Goal: Task Accomplishment & Management: Complete application form

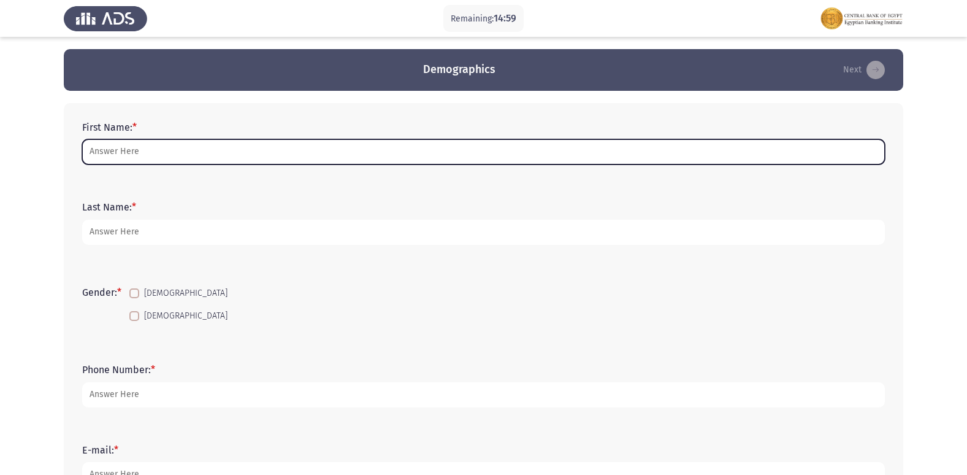
click at [140, 145] on input "First Name: *" at bounding box center [483, 151] width 803 height 25
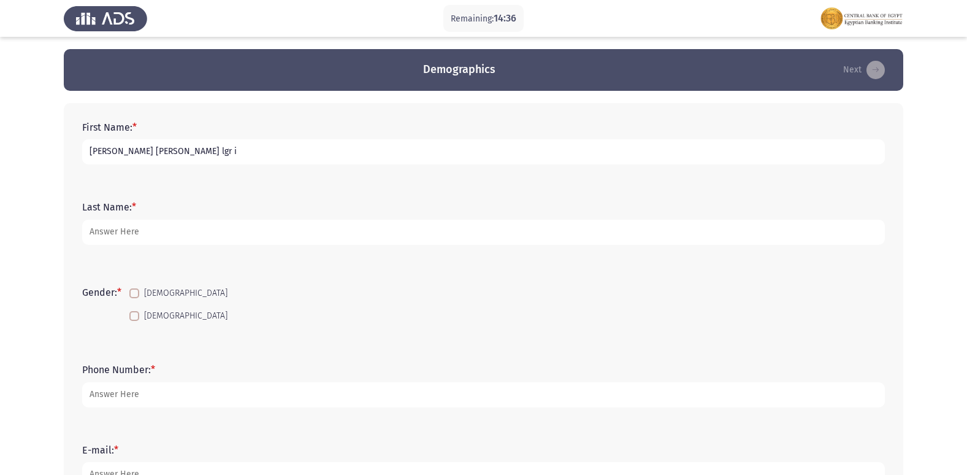
click at [181, 153] on input "[PERSON_NAME] [PERSON_NAME] lgr i" at bounding box center [483, 151] width 803 height 25
drag, startPoint x: 182, startPoint y: 150, endPoint x: 173, endPoint y: 156, distance: 10.2
click at [173, 156] on input "[PERSON_NAME] [PERSON_NAME] lrg i" at bounding box center [483, 151] width 803 height 25
type input "[PERSON_NAME] [PERSON_NAME] El [PERSON_NAME]"
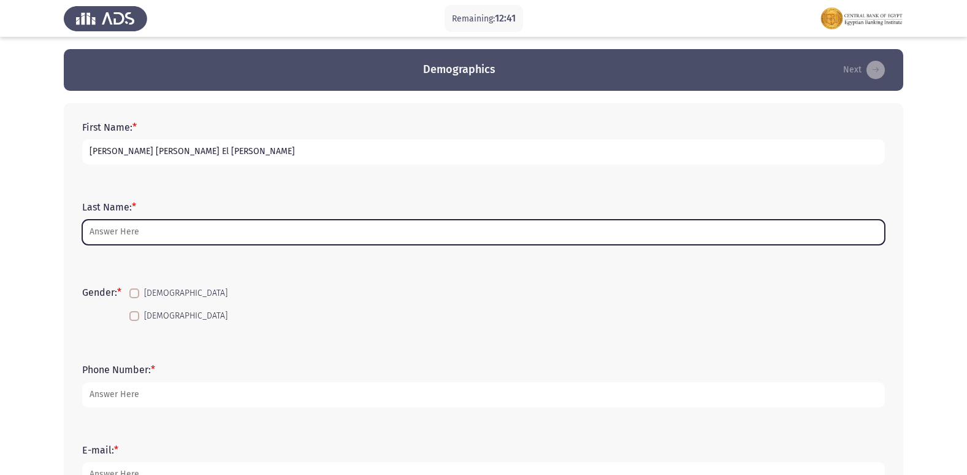
click at [145, 231] on input "Last Name: *" at bounding box center [483, 232] width 803 height 25
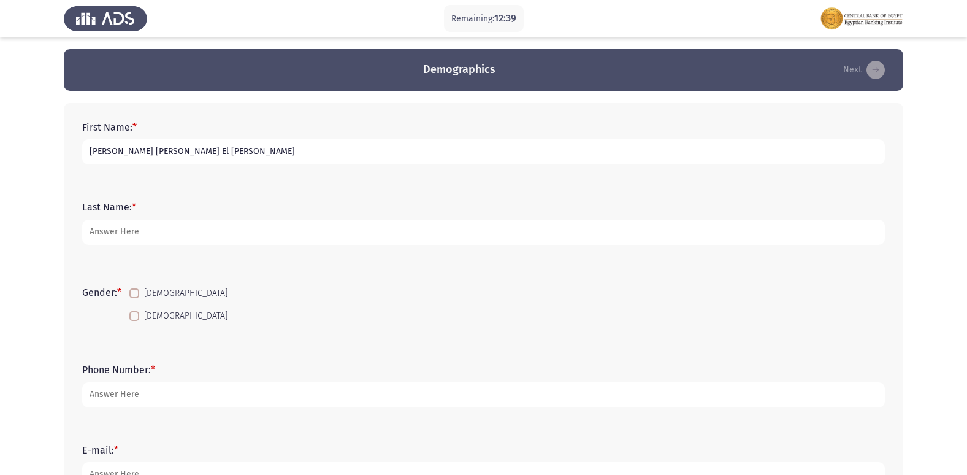
drag, startPoint x: 209, startPoint y: 151, endPoint x: 244, endPoint y: 152, distance: 35.0
click at [244, 152] on input "[PERSON_NAME] [PERSON_NAME] El [PERSON_NAME]" at bounding box center [483, 151] width 803 height 25
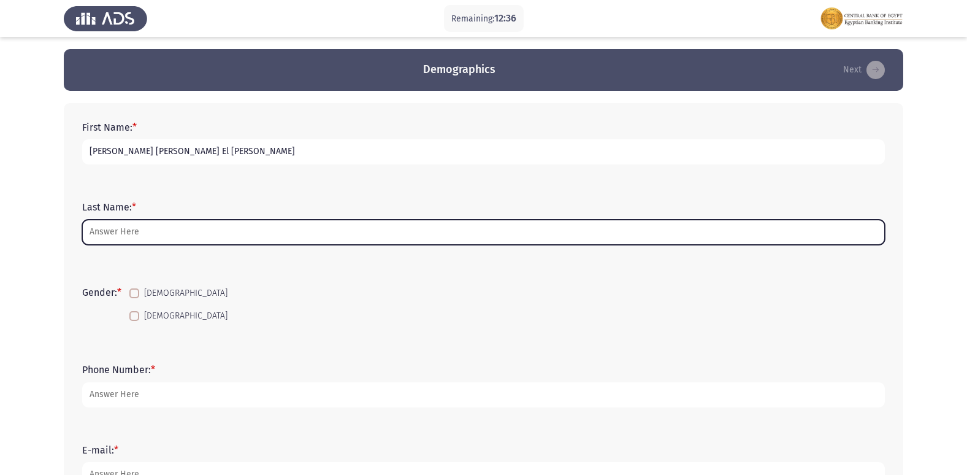
click at [170, 231] on input "Last Name: *" at bounding box center [483, 232] width 803 height 25
type input "i"
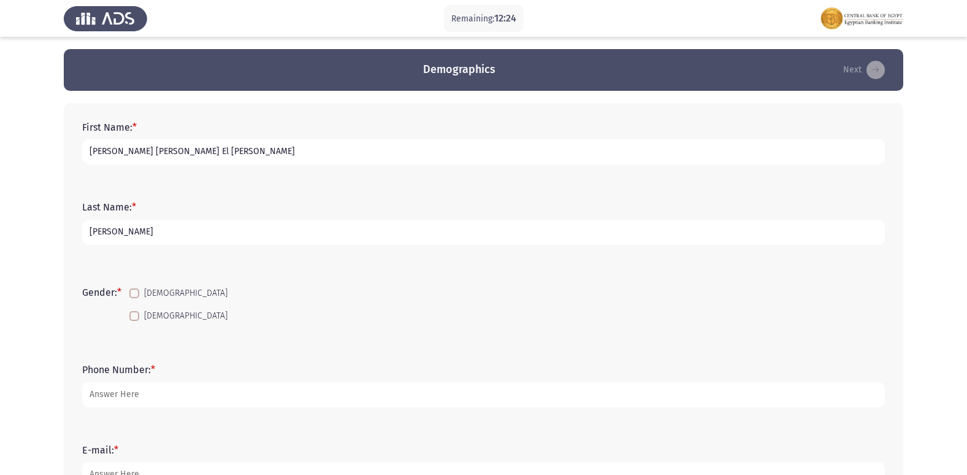
type input "[PERSON_NAME]"
click at [145, 315] on label "[DEMOGRAPHIC_DATA]" at bounding box center [178, 316] width 98 height 15
click at [134, 321] on input "[DEMOGRAPHIC_DATA]" at bounding box center [134, 321] width 1 height 1
checkbox input "true"
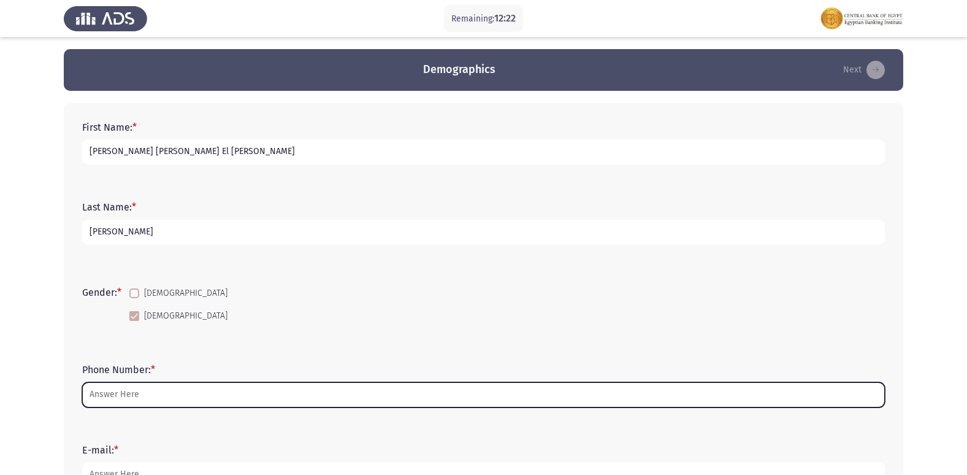
click at [164, 402] on input "Phone Number: *" at bounding box center [483, 394] width 803 height 25
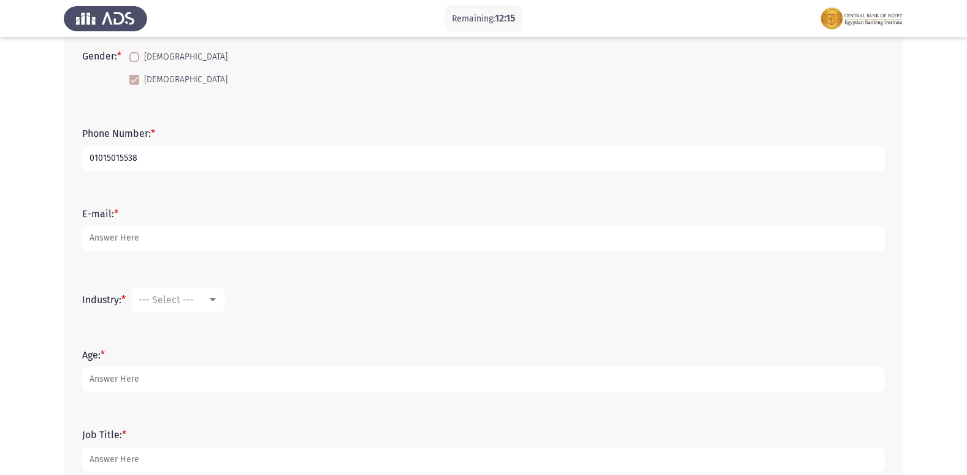
scroll to position [307, 0]
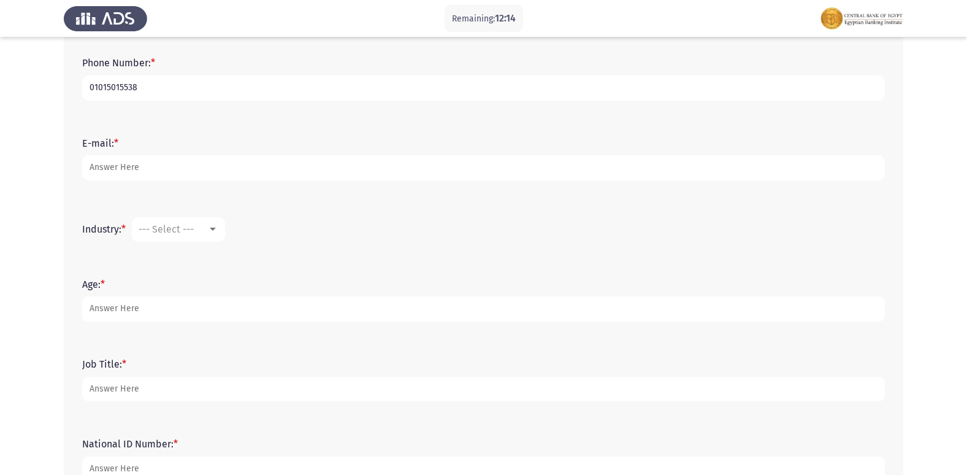
type input "01015015538"
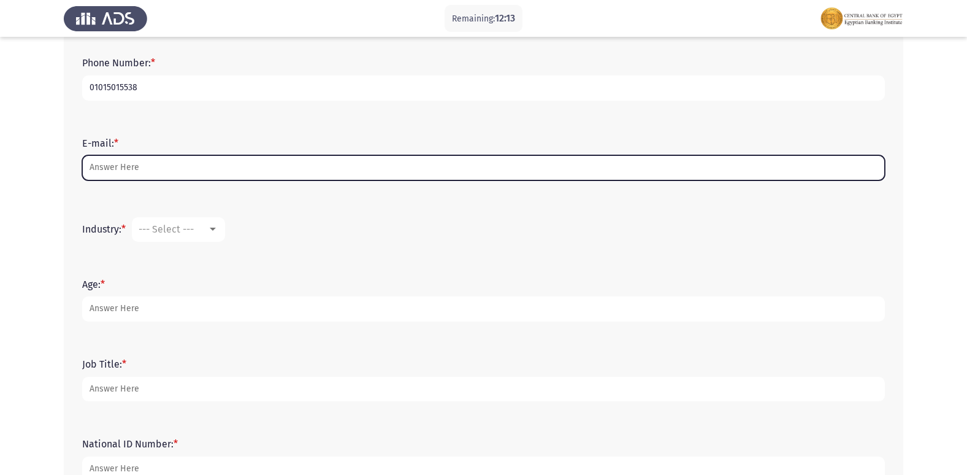
click at [155, 172] on input "E-mail: *" at bounding box center [483, 167] width 803 height 25
click at [171, 168] on input "[DOMAIN_NAME]" at bounding box center [483, 167] width 803 height 25
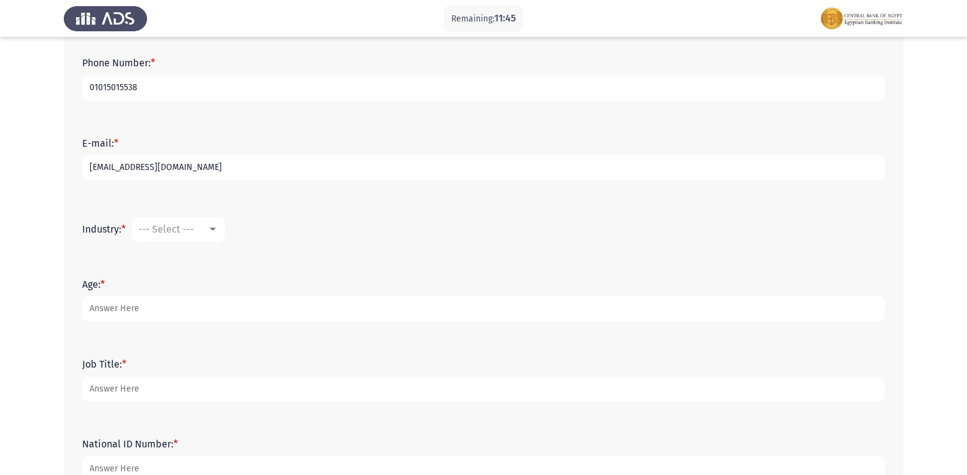
type input "[EMAIL_ADDRESS][DOMAIN_NAME]"
click at [191, 231] on span "--- Select ---" at bounding box center [166, 229] width 55 height 12
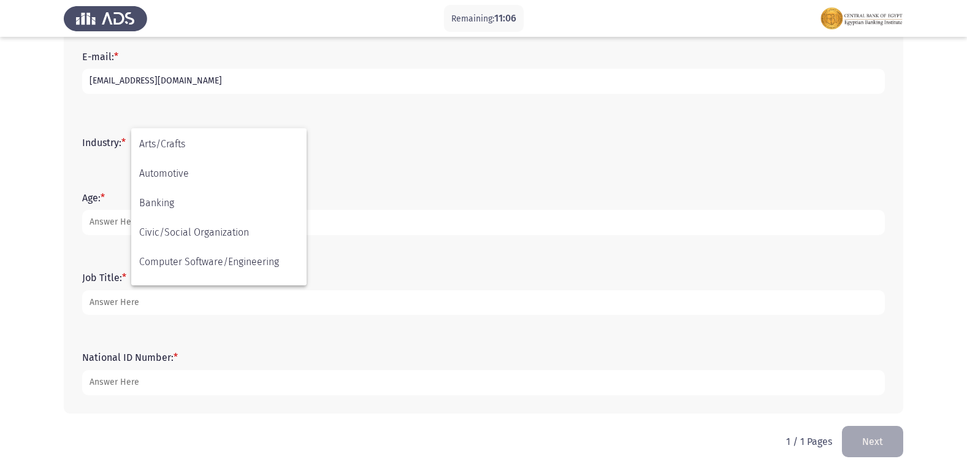
scroll to position [98, 0]
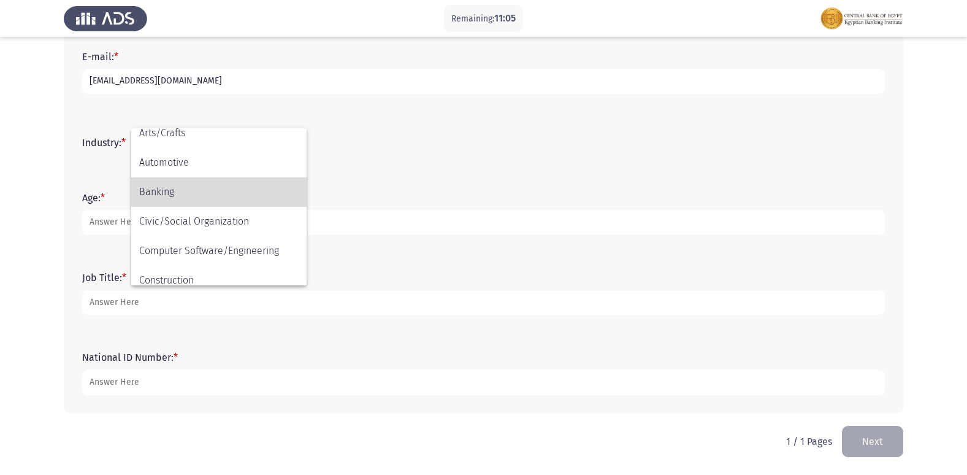
click at [187, 188] on span "Banking" at bounding box center [218, 191] width 159 height 29
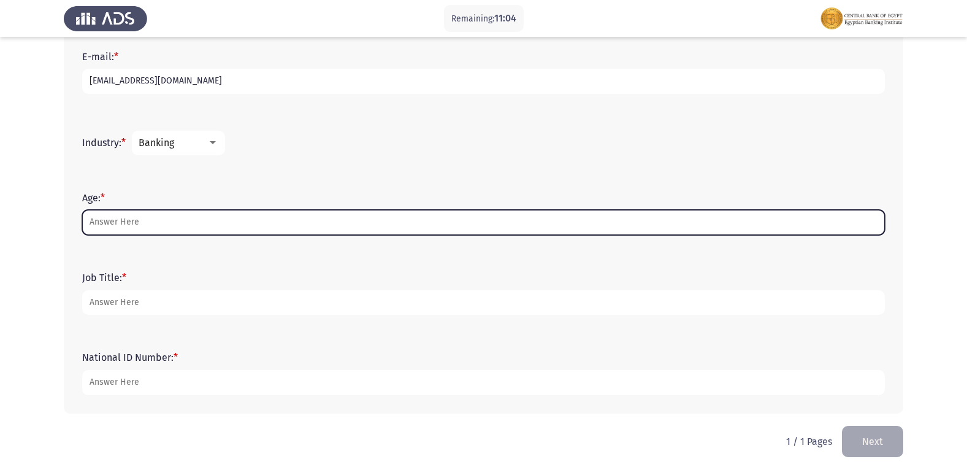
click at [102, 218] on input "Age: *" at bounding box center [483, 222] width 803 height 25
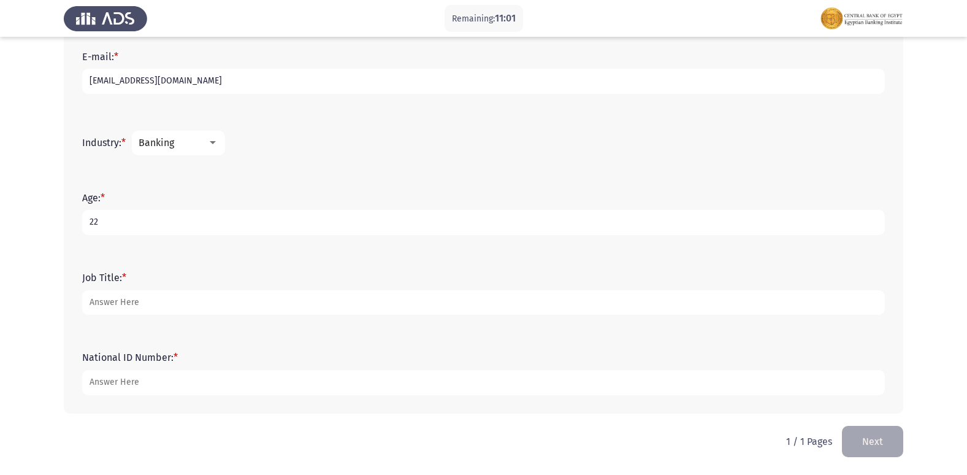
type input "22"
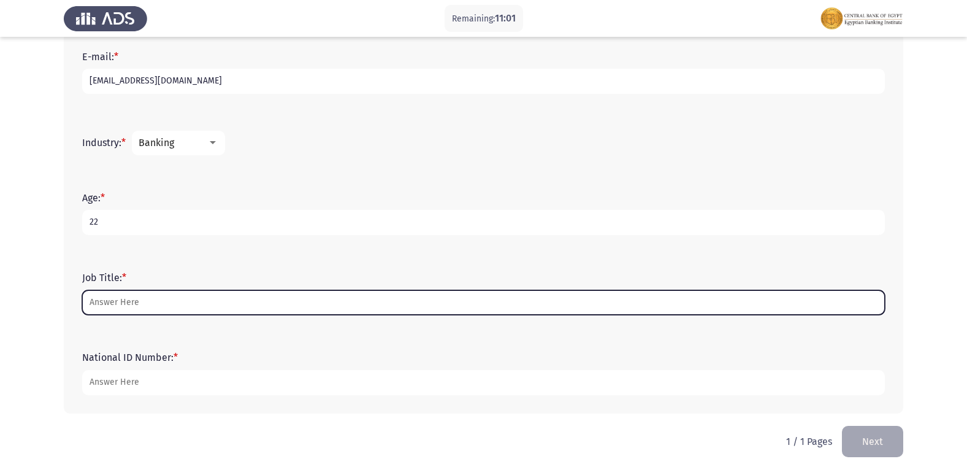
click at [172, 311] on input "Job Title: *" at bounding box center [483, 302] width 803 height 25
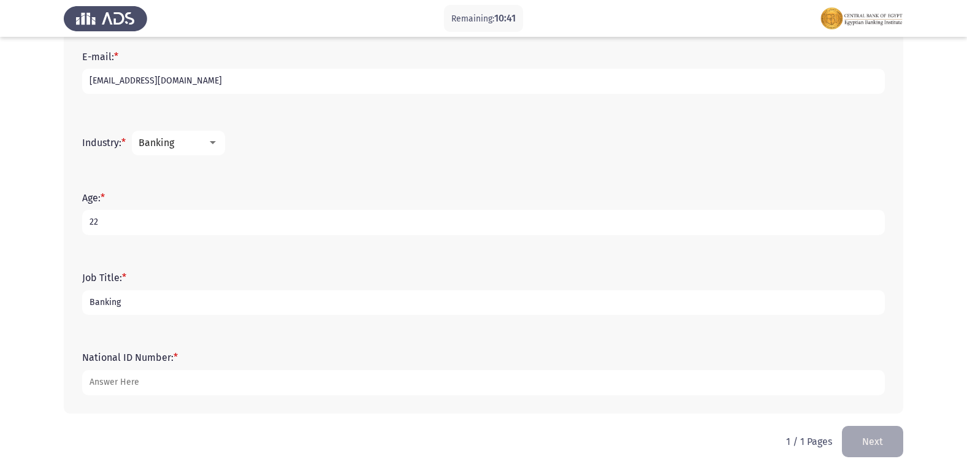
type input "Banking"
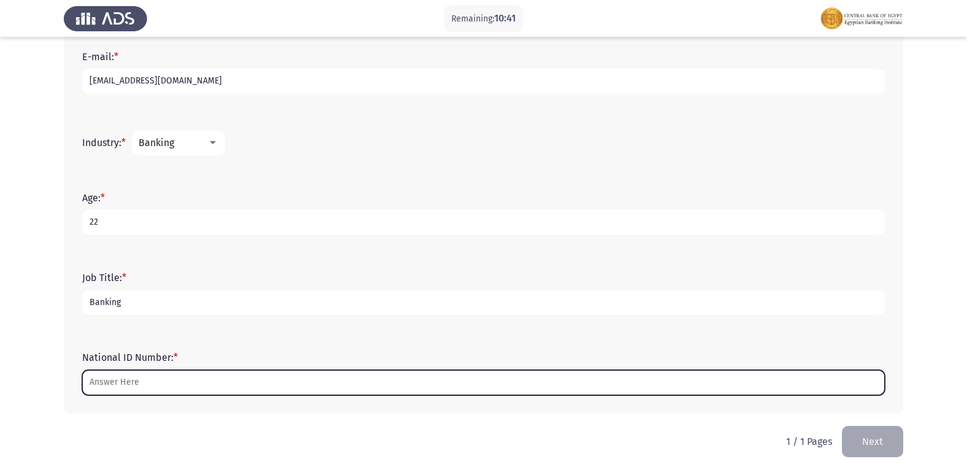
click at [178, 383] on input "National ID Number: *" at bounding box center [483, 382] width 803 height 25
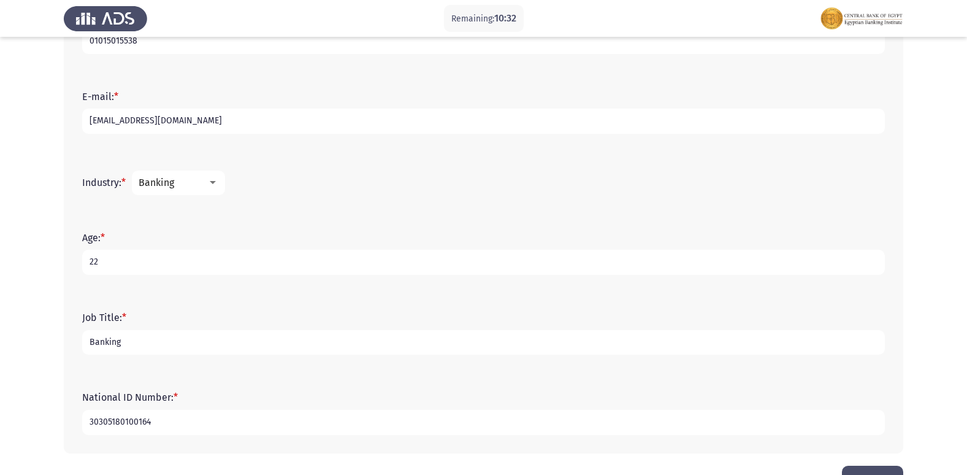
scroll to position [332, 0]
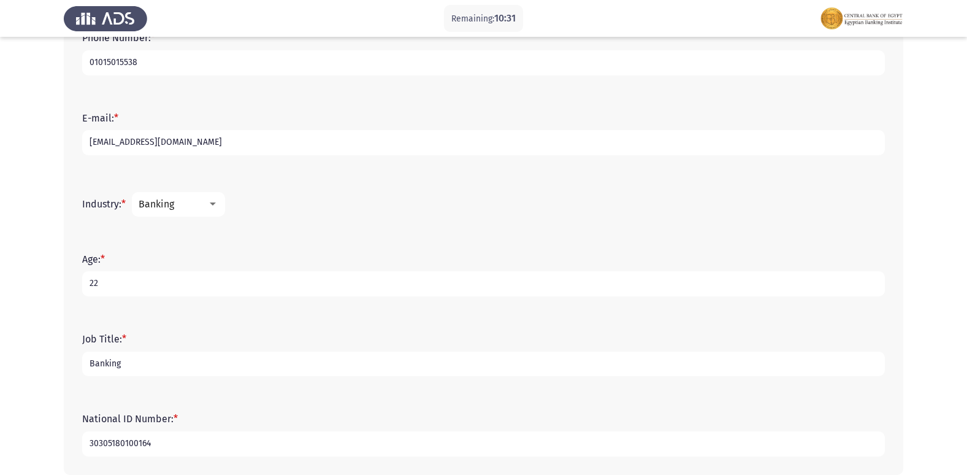
type input "30305180100164"
click at [214, 207] on div at bounding box center [212, 204] width 11 height 10
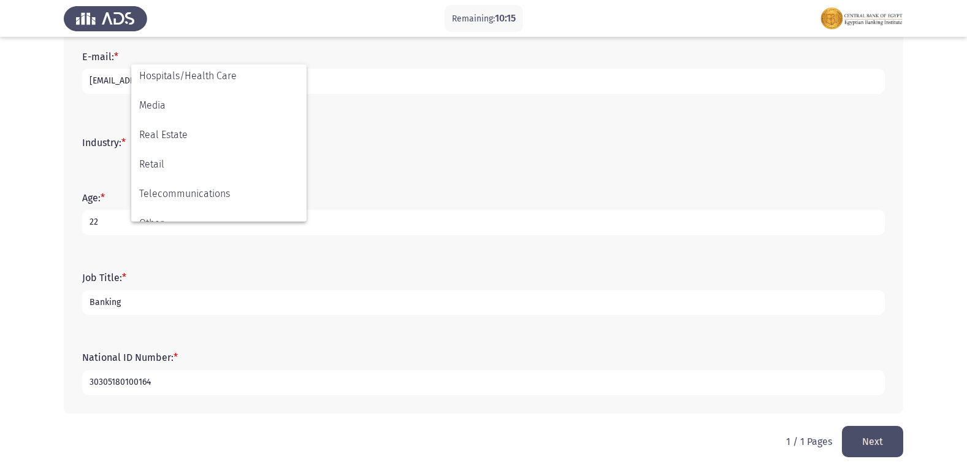
scroll to position [432, 0]
click at [294, 245] on div at bounding box center [483, 237] width 967 height 475
click at [869, 429] on button "Next" at bounding box center [872, 441] width 61 height 31
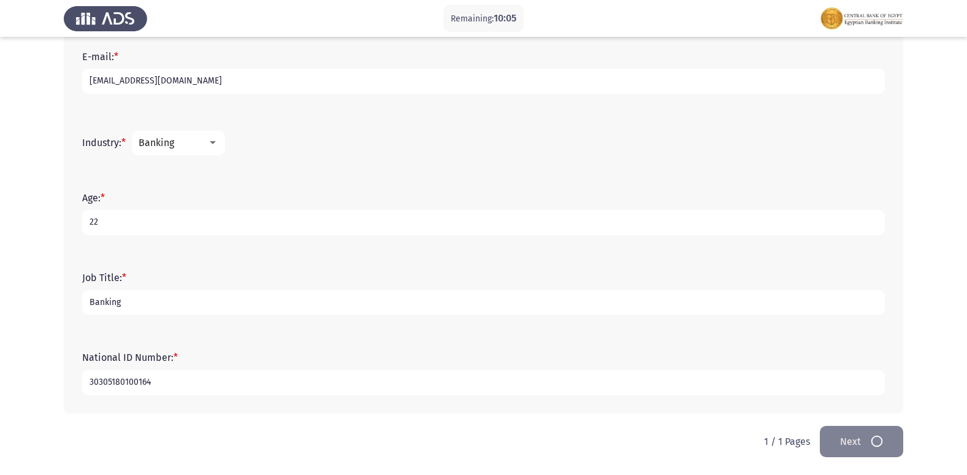
scroll to position [0, 0]
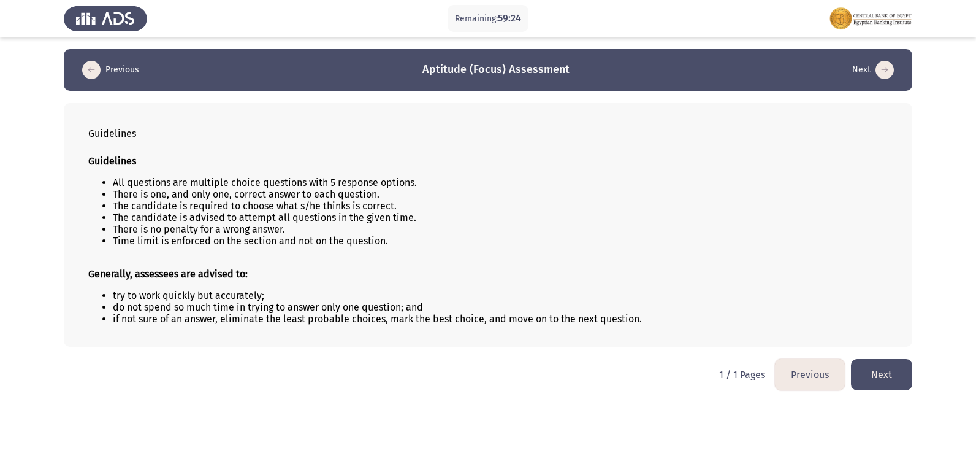
click at [894, 369] on button "Next" at bounding box center [881, 374] width 61 height 31
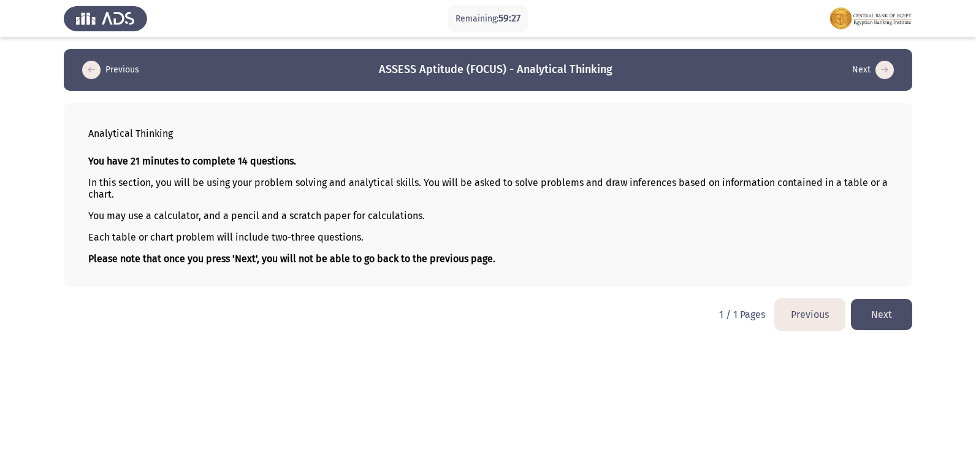
click at [899, 313] on button "Next" at bounding box center [881, 314] width 61 height 31
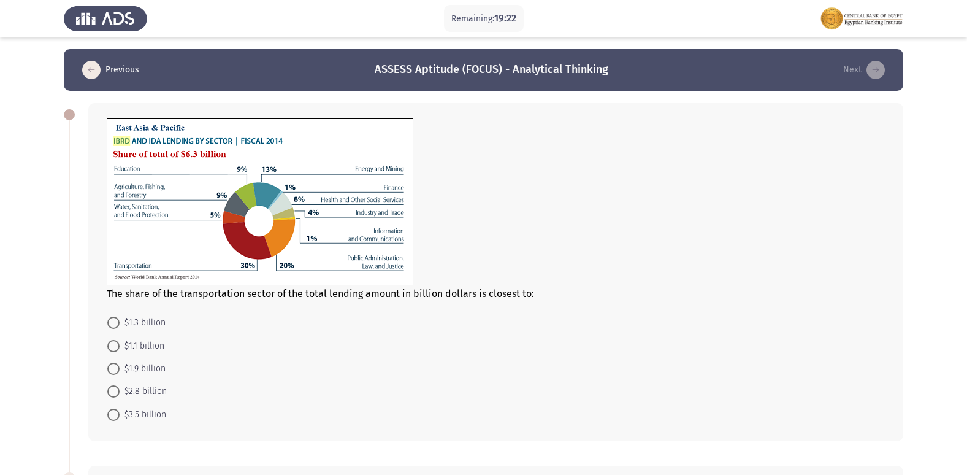
click at [118, 369] on span at bounding box center [113, 368] width 12 height 12
click at [118, 369] on input "$1.9 billion" at bounding box center [113, 368] width 12 height 12
radio input "true"
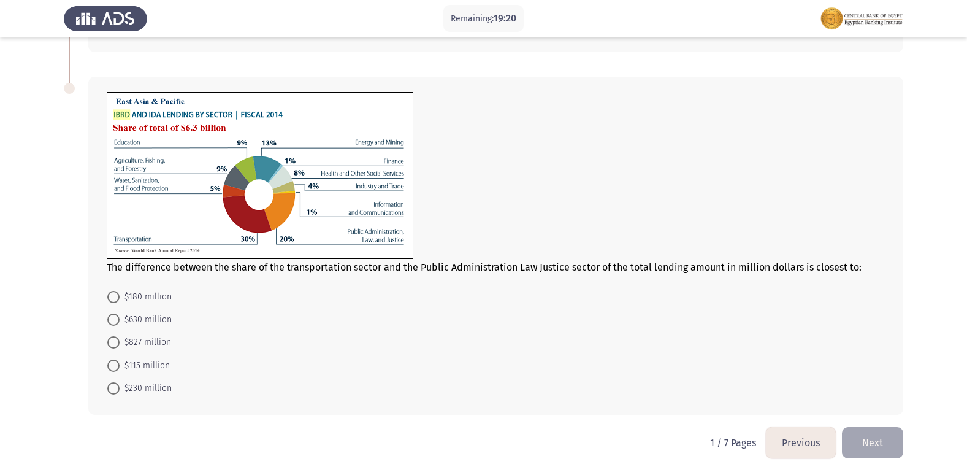
scroll to position [389, 0]
click at [151, 323] on span "$630 million" at bounding box center [146, 318] width 52 height 15
click at [120, 323] on input "$630 million" at bounding box center [113, 318] width 12 height 12
radio input "true"
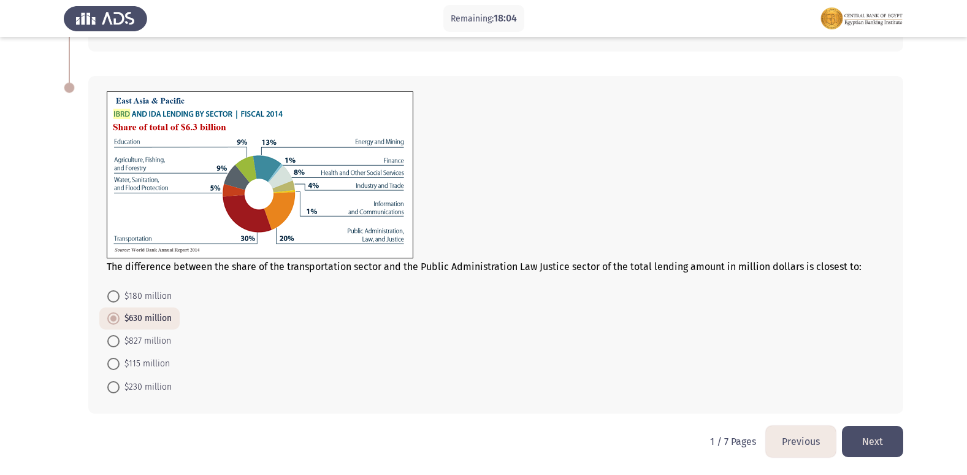
click at [862, 446] on button "Next" at bounding box center [872, 441] width 61 height 31
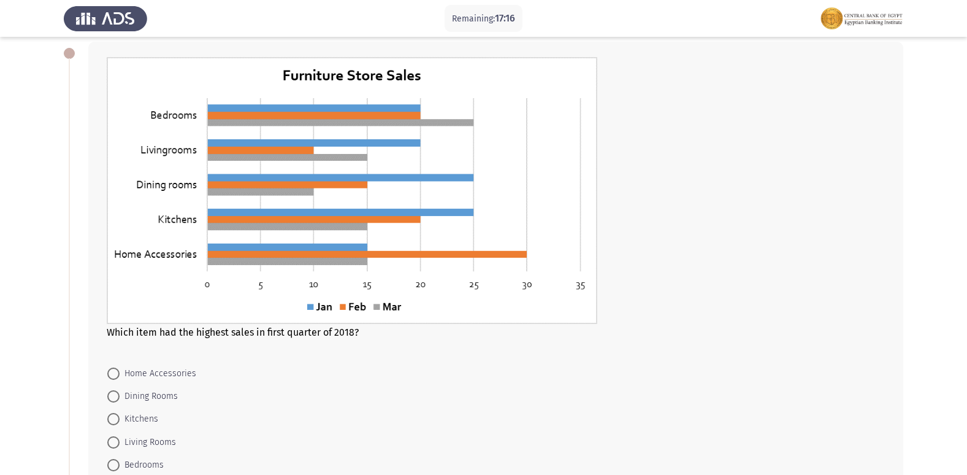
scroll to position [123, 0]
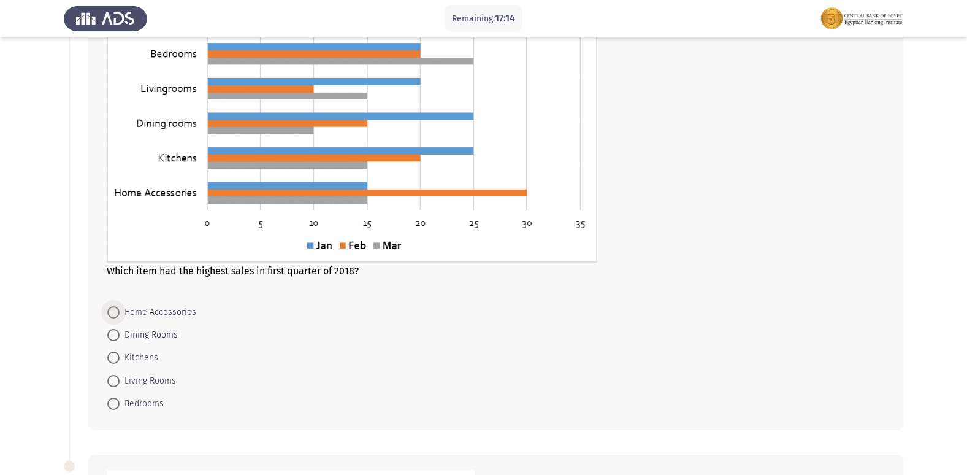
click at [116, 312] on span at bounding box center [113, 312] width 12 height 12
click at [116, 312] on input "Home Accessories" at bounding box center [113, 312] width 12 height 12
radio input "true"
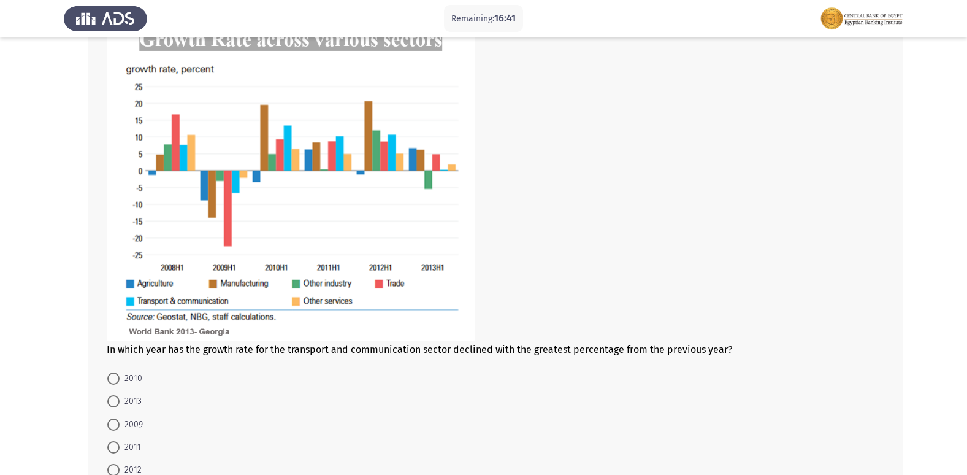
scroll to position [599, 0]
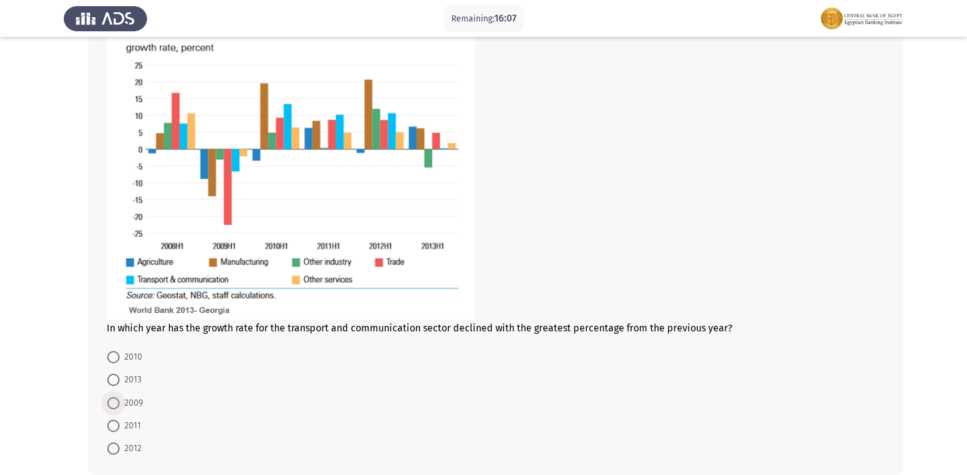
click at [110, 404] on span at bounding box center [113, 403] width 12 height 12
click at [110, 404] on input "2009" at bounding box center [113, 403] width 12 height 12
radio input "true"
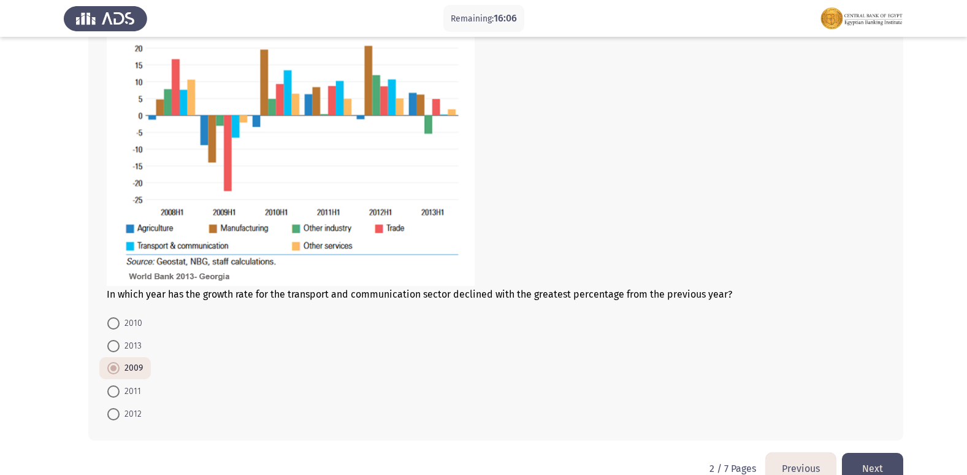
scroll to position [660, 0]
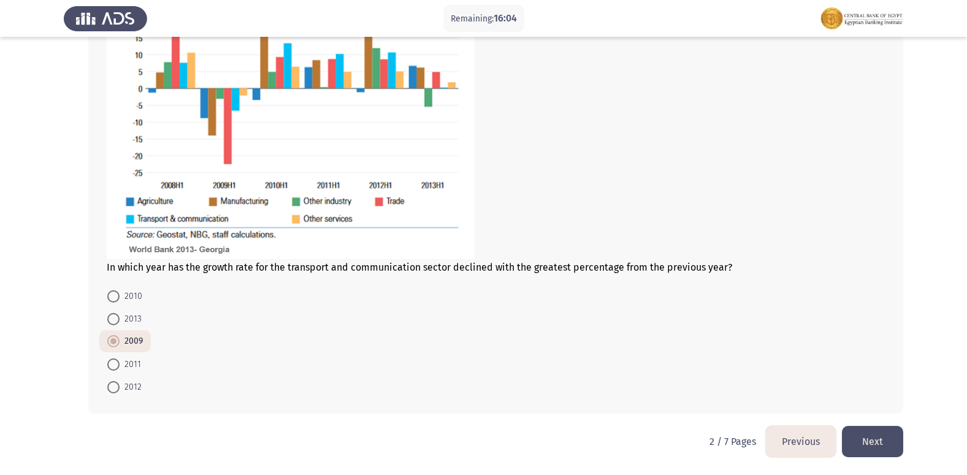
click at [887, 448] on button "Next" at bounding box center [872, 441] width 61 height 31
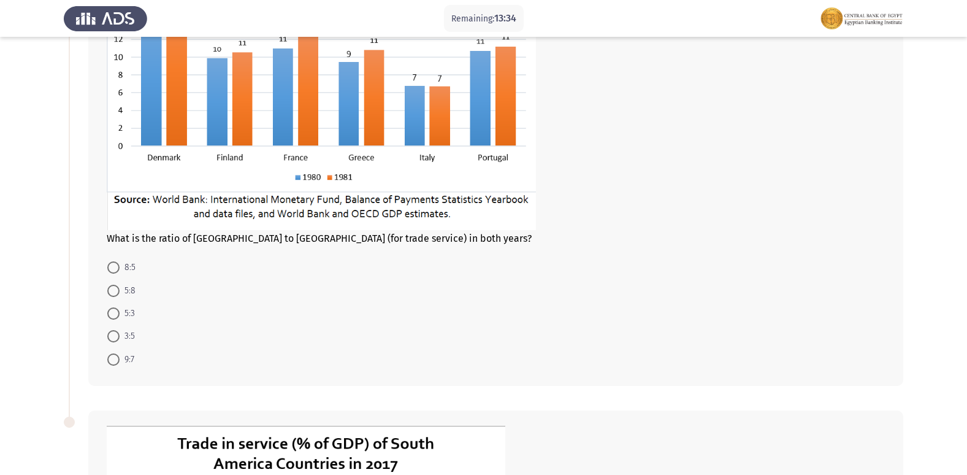
scroll to position [111, 0]
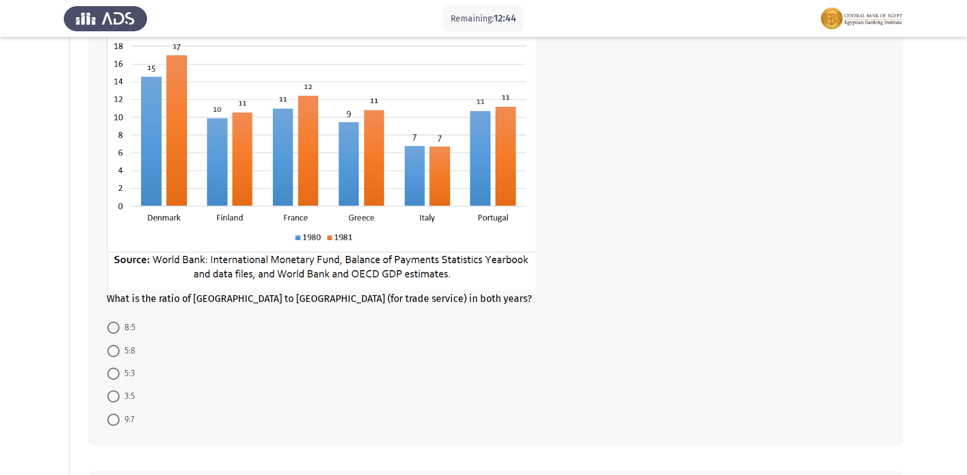
click at [113, 326] on span at bounding box center [113, 327] width 12 height 12
click at [113, 326] on input "8:5" at bounding box center [113, 327] width 12 height 12
radio input "true"
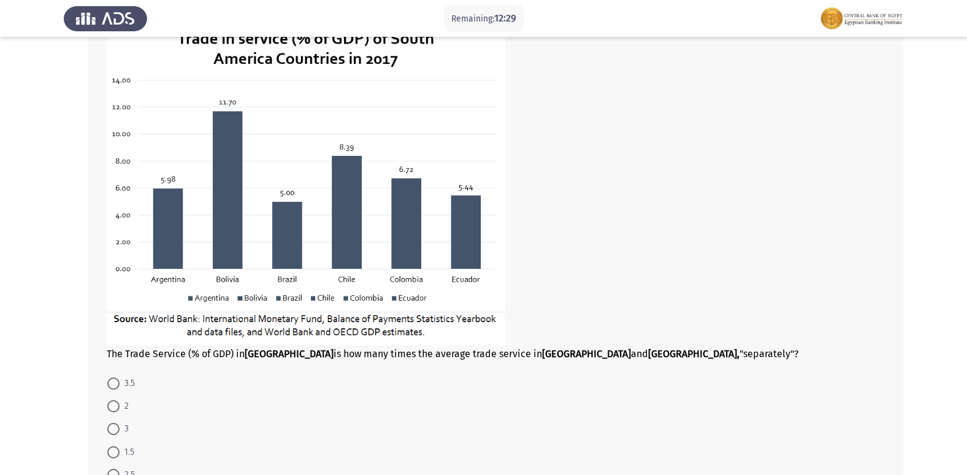
scroll to position [602, 0]
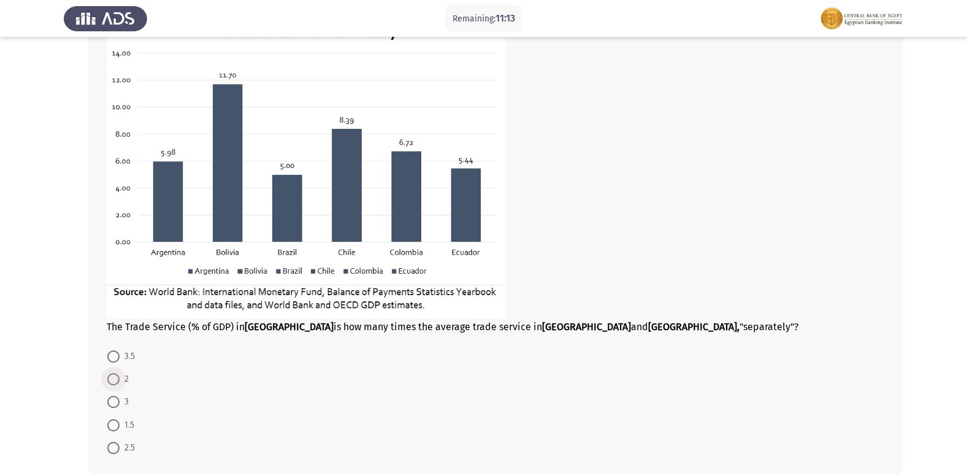
click at [117, 380] on span at bounding box center [113, 379] width 12 height 12
click at [117, 380] on input "2" at bounding box center [113, 379] width 12 height 12
radio input "true"
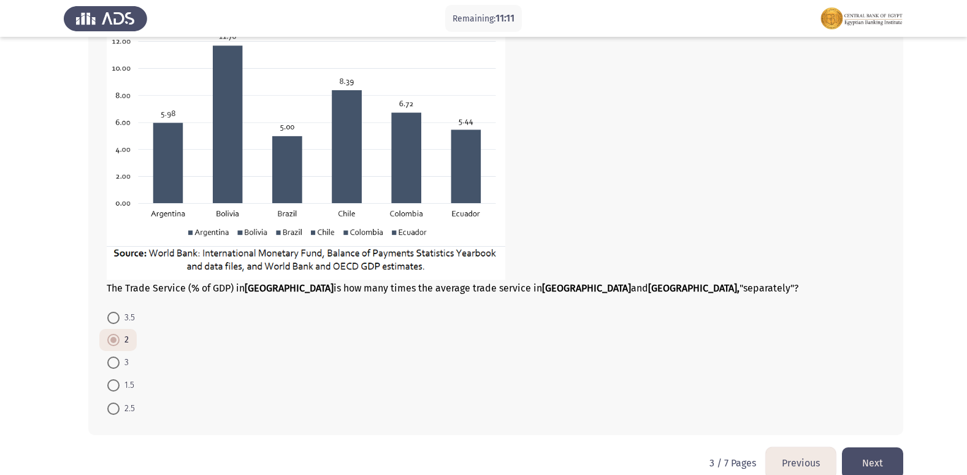
scroll to position [662, 0]
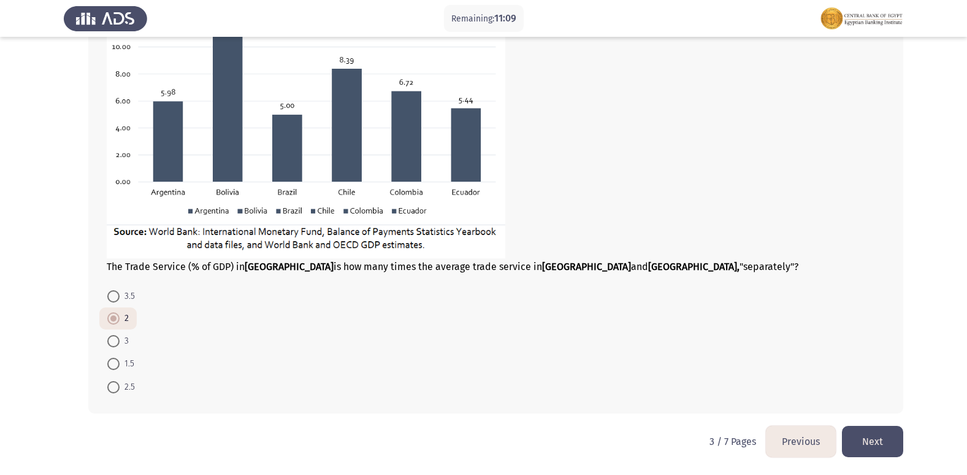
click at [884, 434] on button "Next" at bounding box center [872, 441] width 61 height 31
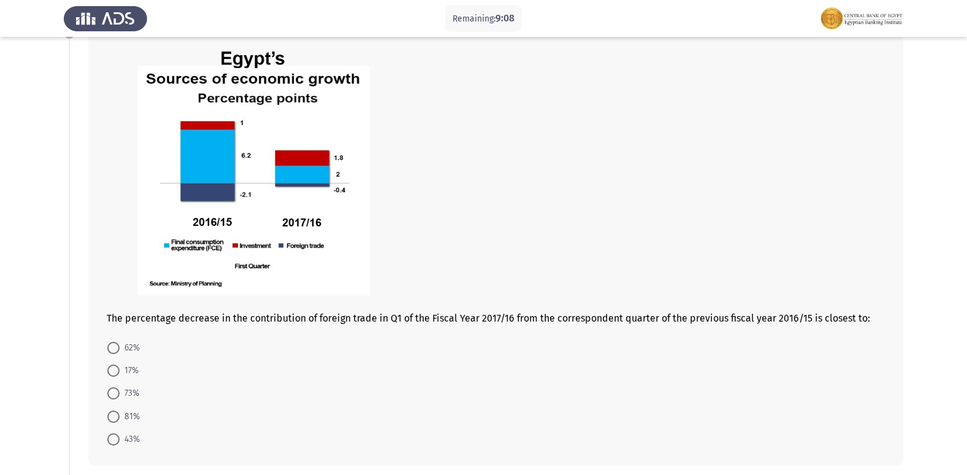
scroll to position [61, 0]
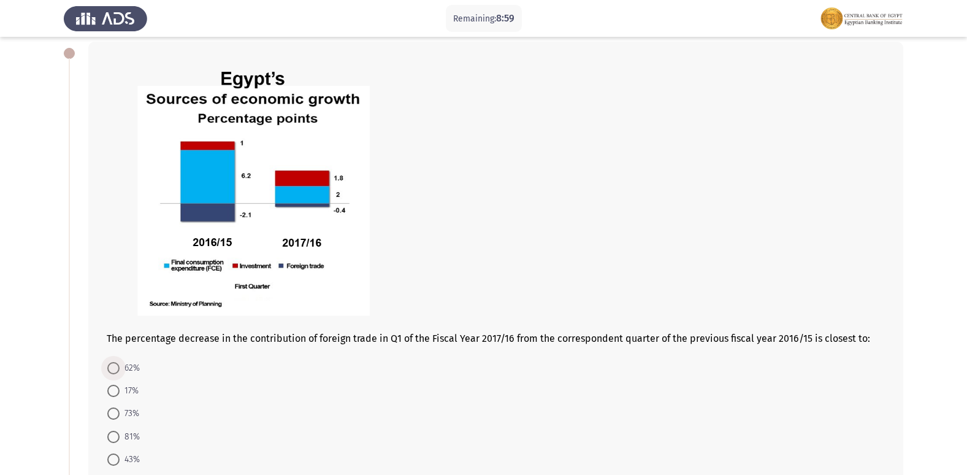
click at [115, 370] on span at bounding box center [113, 368] width 12 height 12
click at [115, 370] on input "62%" at bounding box center [113, 368] width 12 height 12
radio input "true"
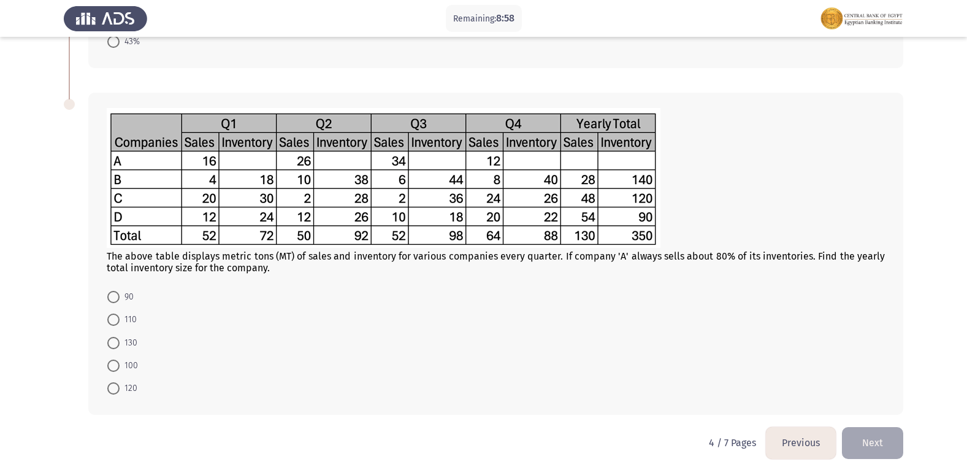
scroll to position [480, 0]
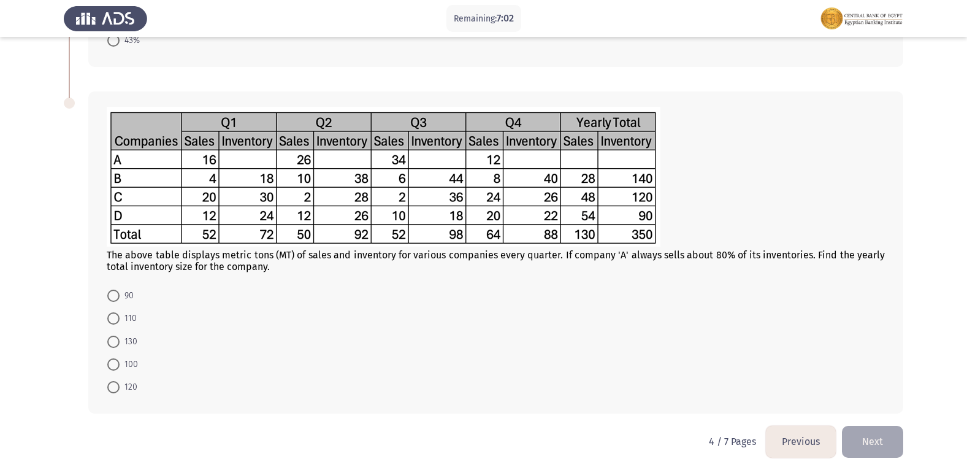
click at [129, 387] on span "120" at bounding box center [129, 387] width 18 height 15
click at [120, 387] on input "120" at bounding box center [113, 387] width 12 height 12
radio input "true"
click at [113, 297] on span at bounding box center [113, 296] width 12 height 12
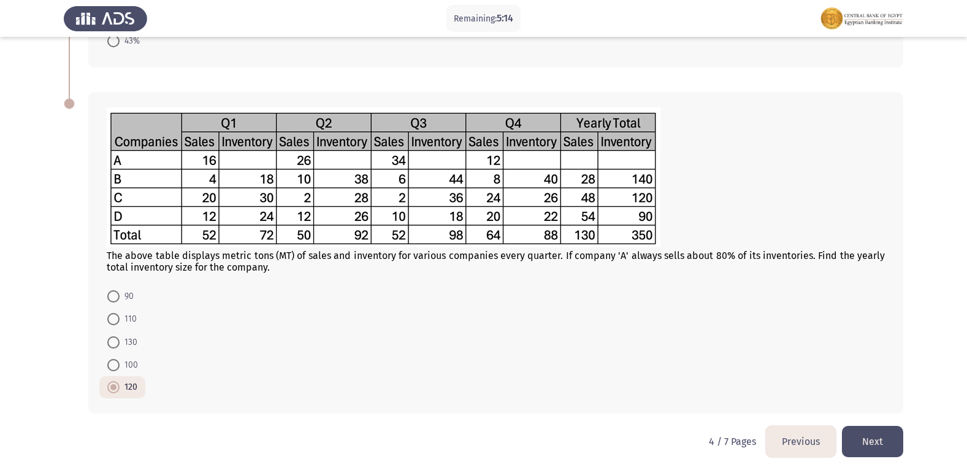
click at [113, 297] on input "90" at bounding box center [113, 296] width 12 height 12
radio input "true"
click at [868, 436] on button "Next" at bounding box center [872, 441] width 61 height 31
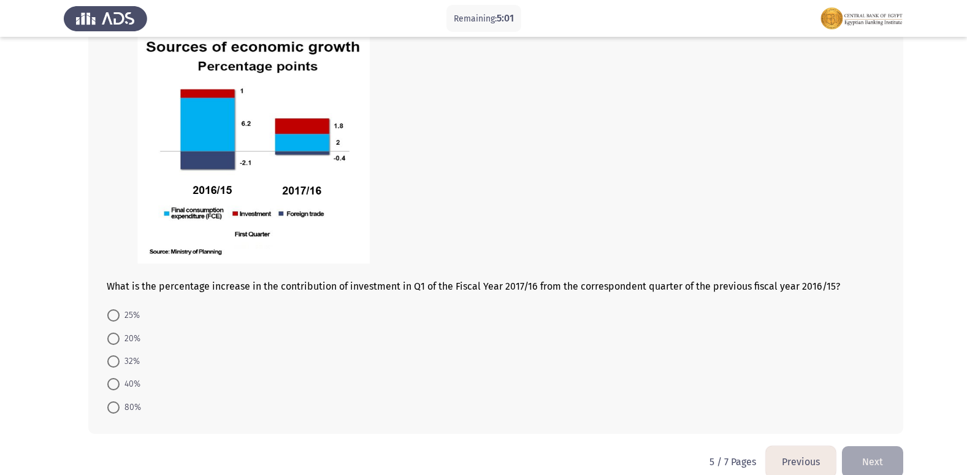
scroll to position [496, 0]
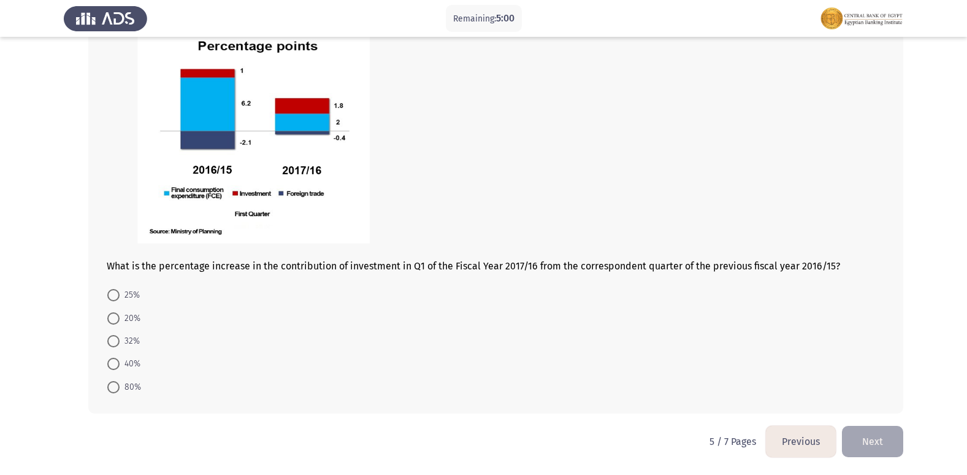
click at [807, 443] on button "Previous" at bounding box center [801, 441] width 70 height 31
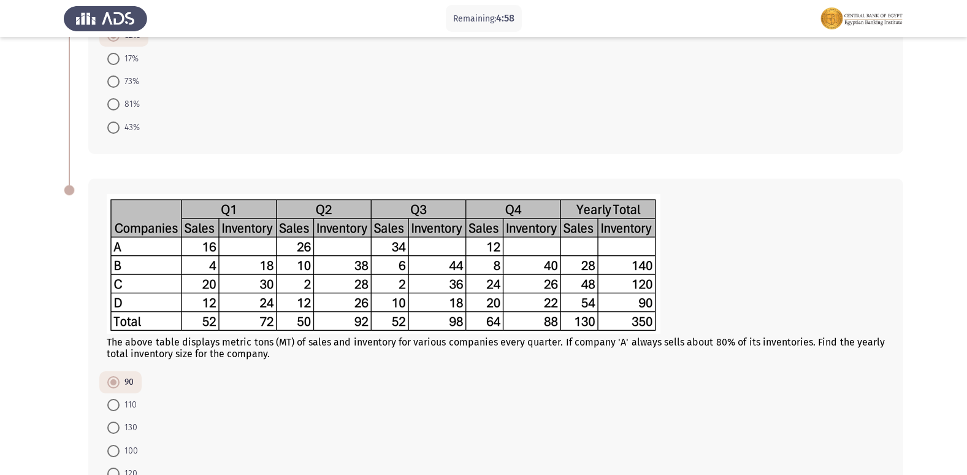
scroll to position [479, 0]
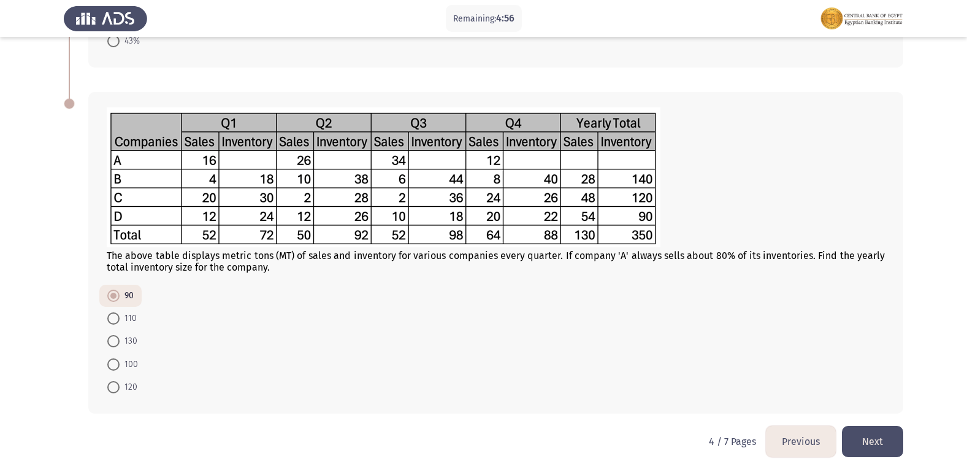
click at [865, 435] on button "Next" at bounding box center [872, 441] width 61 height 31
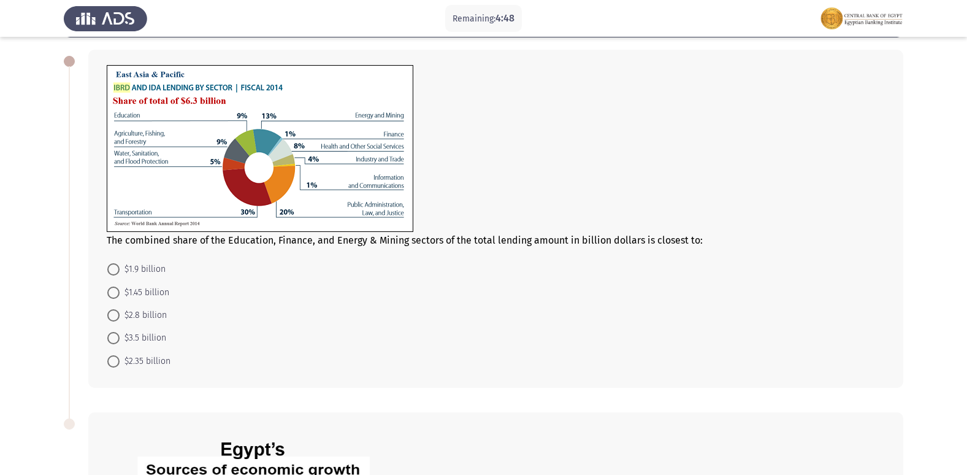
scroll to position [6, 0]
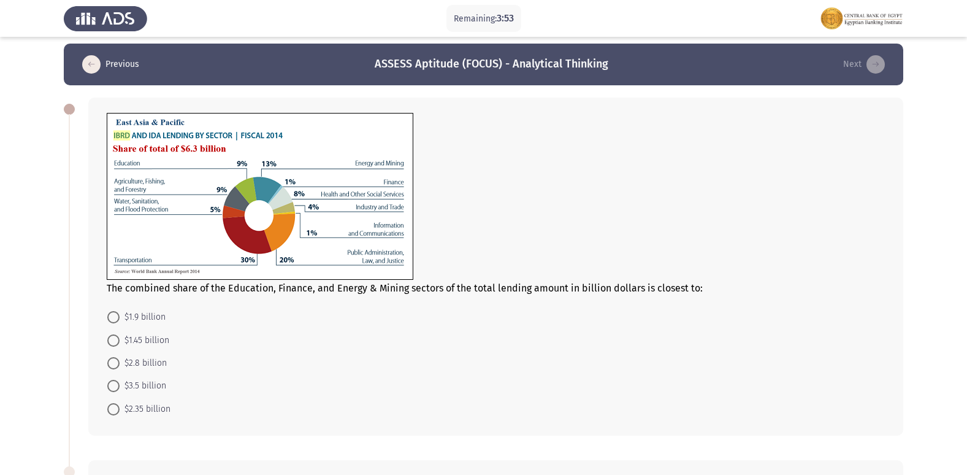
click at [113, 335] on span at bounding box center [113, 340] width 12 height 12
click at [113, 335] on input "$1.45 billion" at bounding box center [113, 340] width 12 height 12
radio input "true"
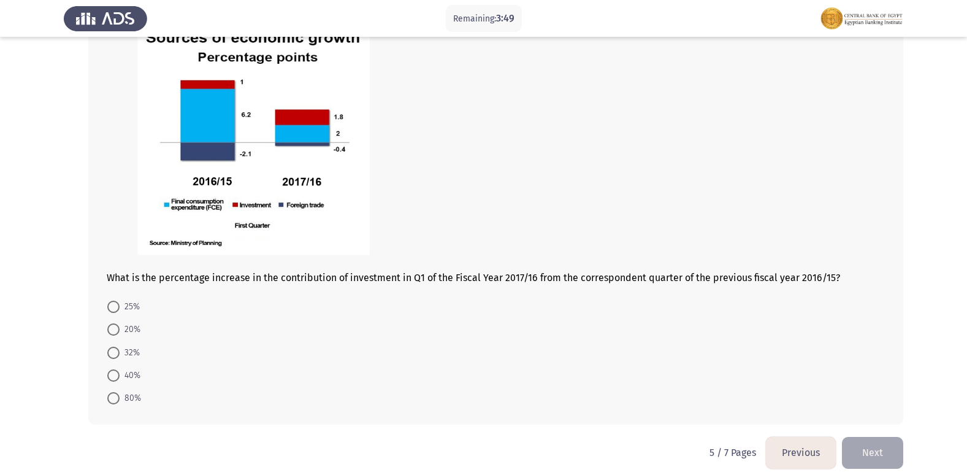
scroll to position [495, 0]
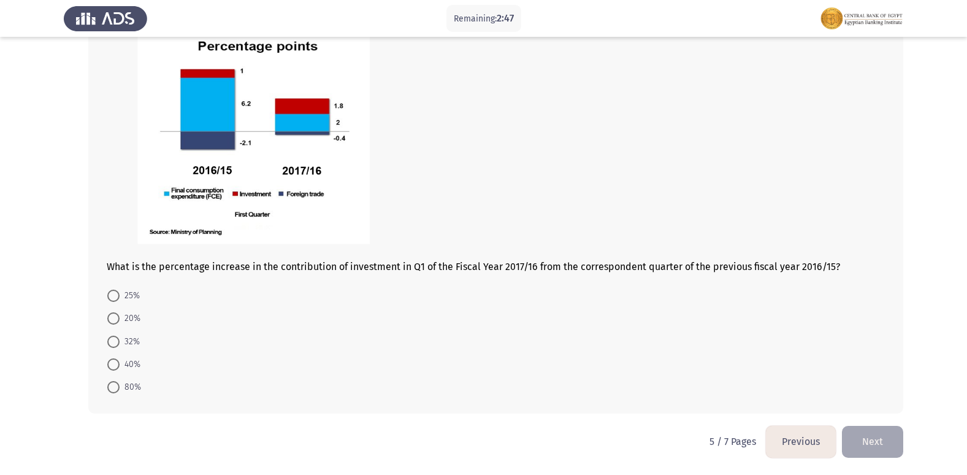
click at [115, 383] on span at bounding box center [113, 387] width 12 height 12
click at [115, 383] on input "80%" at bounding box center [113, 387] width 12 height 12
radio input "true"
click at [117, 297] on span at bounding box center [113, 296] width 12 height 12
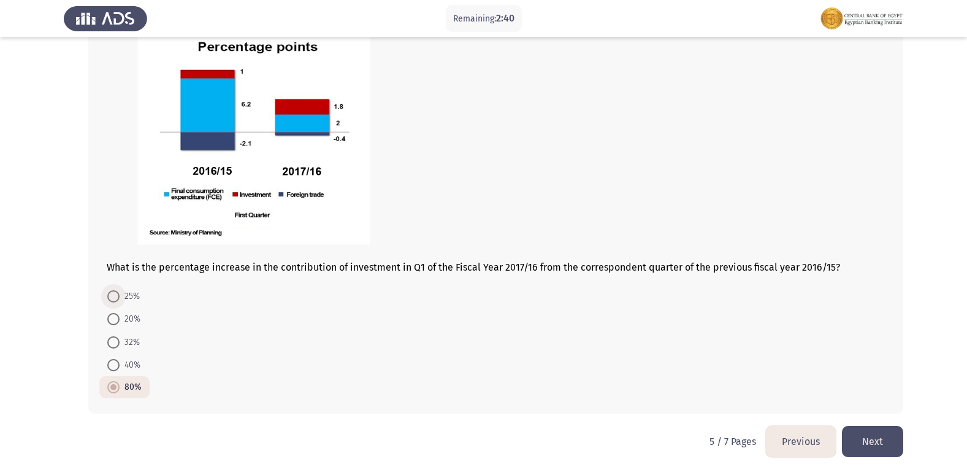
click at [117, 297] on input "25%" at bounding box center [113, 296] width 12 height 12
radio input "true"
click at [121, 389] on span "80%" at bounding box center [130, 387] width 21 height 15
click at [120, 389] on input "80%" at bounding box center [113, 387] width 12 height 12
radio input "true"
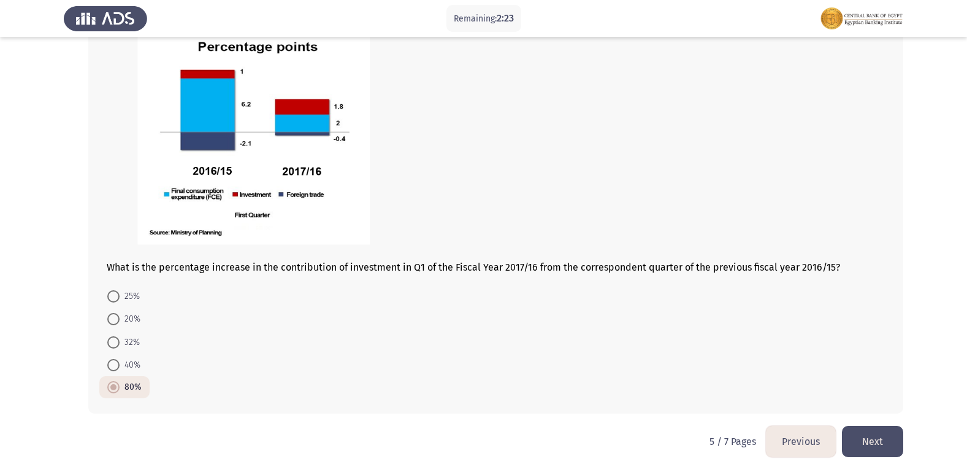
click at [115, 301] on span at bounding box center [113, 296] width 12 height 12
click at [115, 301] on input "25%" at bounding box center [113, 296] width 12 height 12
radio input "true"
click at [871, 434] on button "Next" at bounding box center [872, 441] width 61 height 31
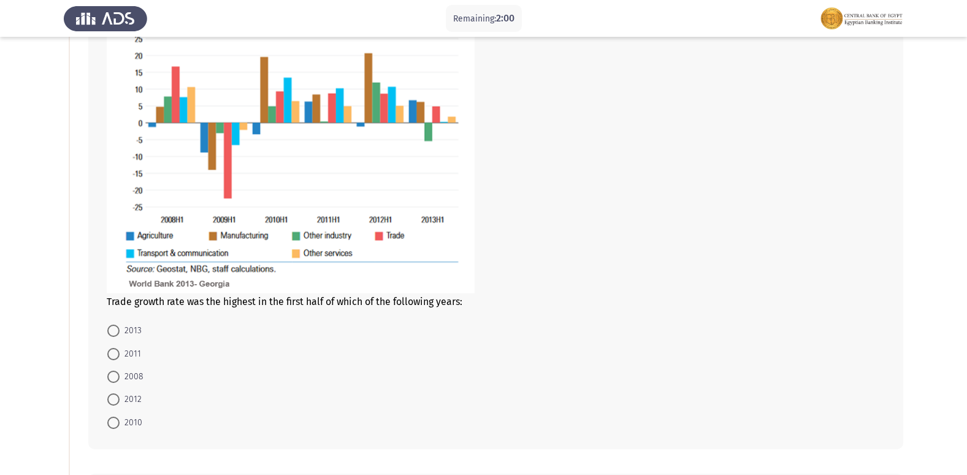
scroll to position [123, 0]
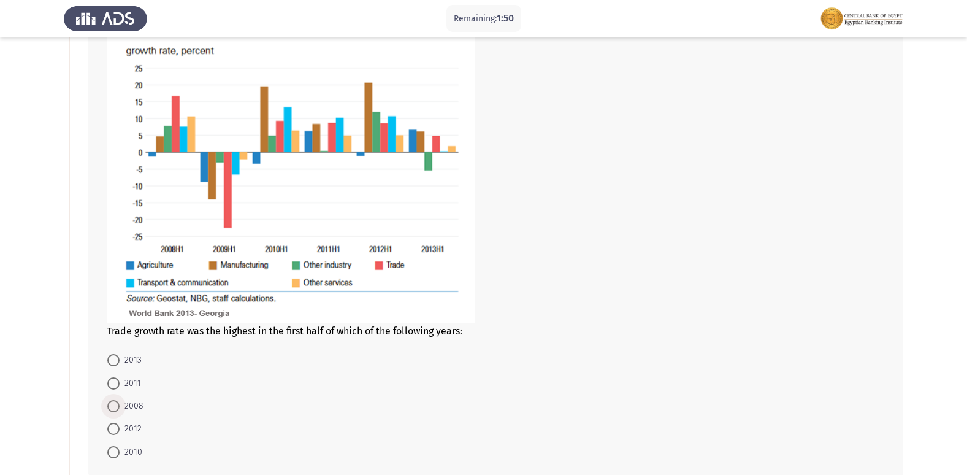
click at [112, 404] on span at bounding box center [113, 406] width 12 height 12
click at [112, 404] on input "2008" at bounding box center [113, 406] width 12 height 12
radio input "true"
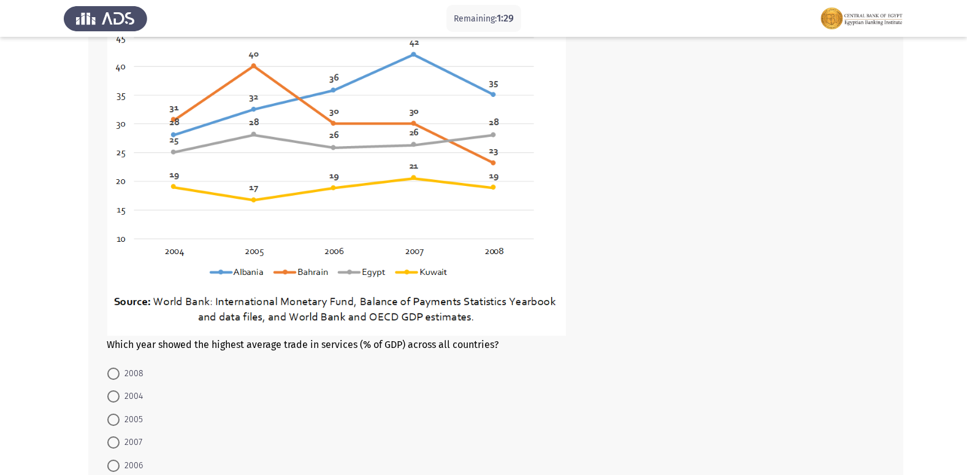
scroll to position [675, 0]
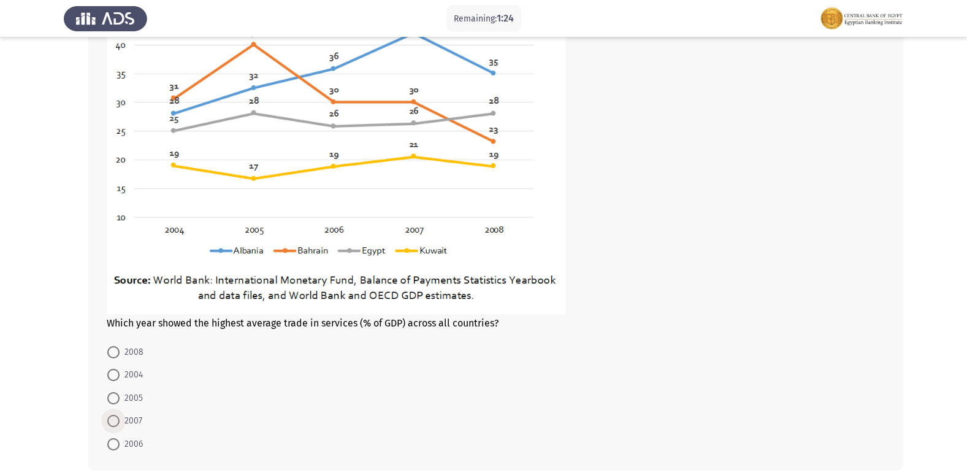
click at [113, 421] on span at bounding box center [113, 421] width 12 height 12
click at [113, 421] on input "2007" at bounding box center [113, 421] width 12 height 12
radio input "true"
click at [117, 394] on span at bounding box center [113, 398] width 12 height 12
click at [117, 394] on input "2005" at bounding box center [113, 398] width 12 height 12
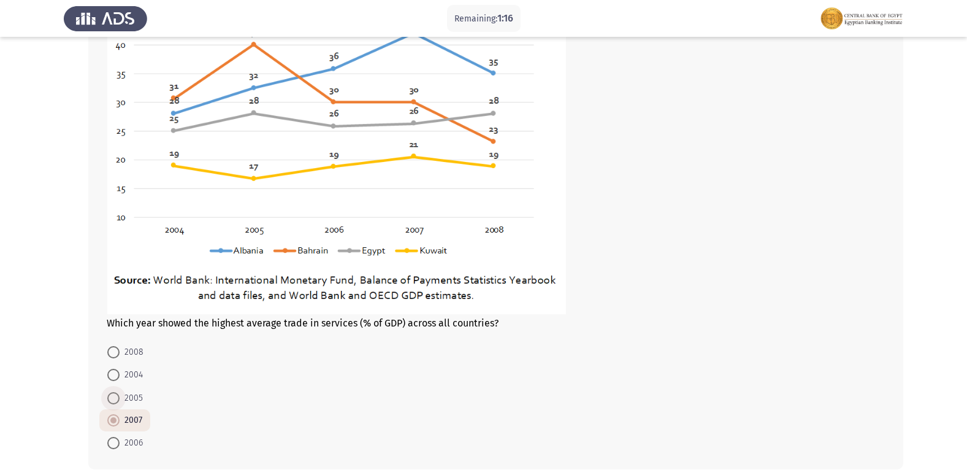
radio input "true"
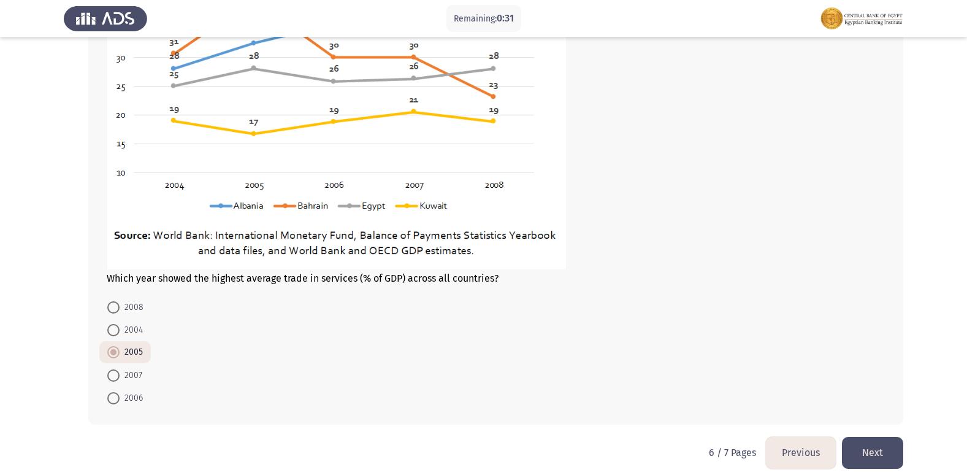
scroll to position [730, 0]
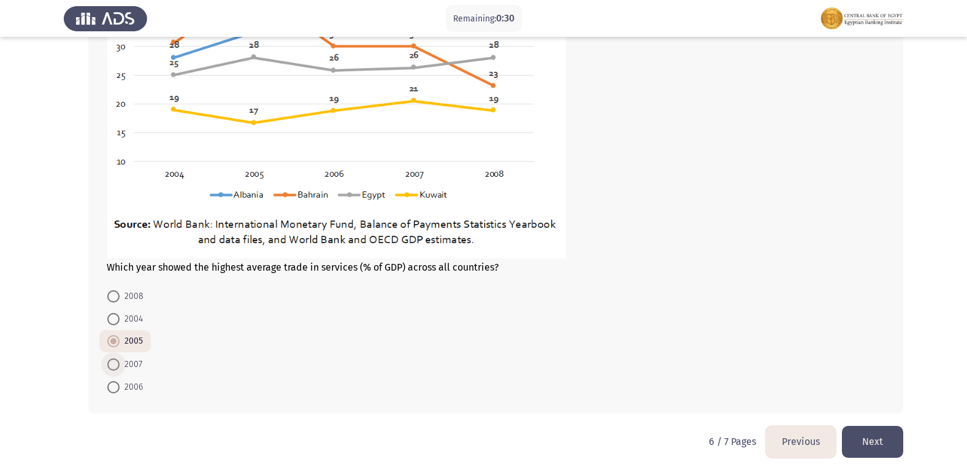
click at [113, 370] on span at bounding box center [113, 364] width 12 height 12
click at [113, 370] on input "2007" at bounding box center [113, 364] width 12 height 12
radio input "true"
click at [863, 429] on button "Next" at bounding box center [872, 441] width 61 height 31
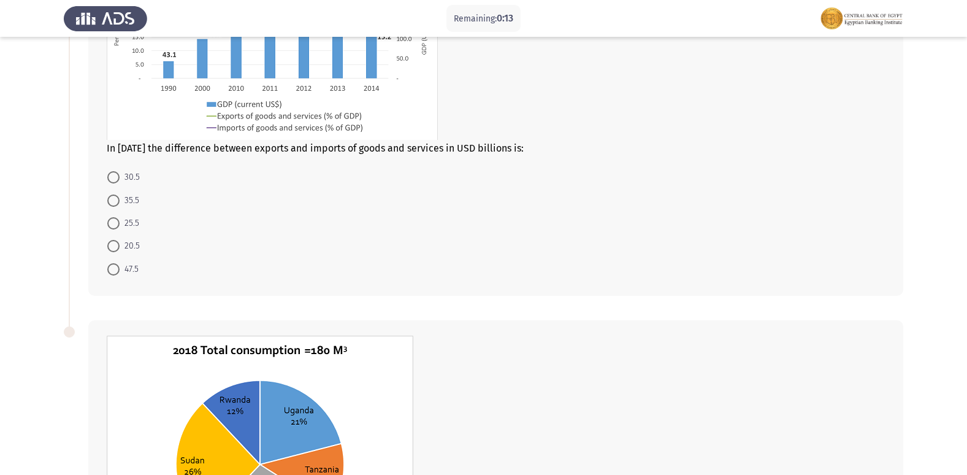
scroll to position [123, 0]
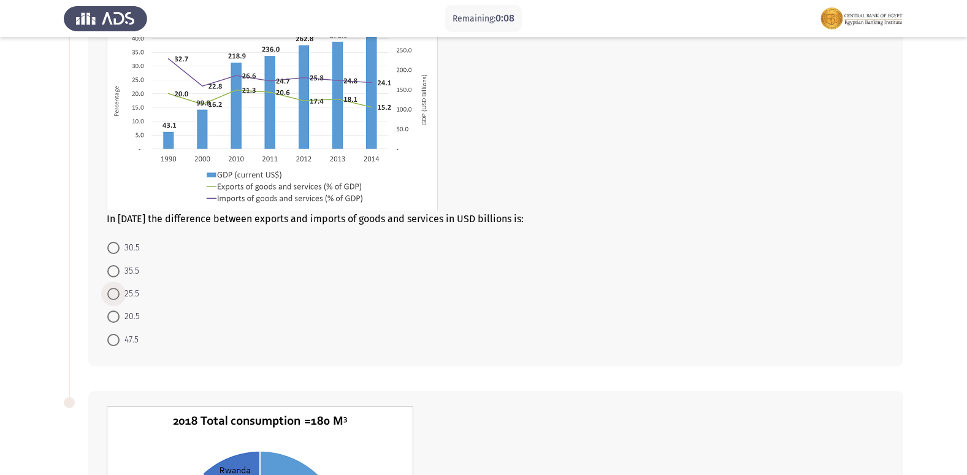
click at [109, 293] on span at bounding box center [113, 294] width 12 height 12
click at [109, 293] on input "25.5" at bounding box center [113, 294] width 12 height 12
radio input "true"
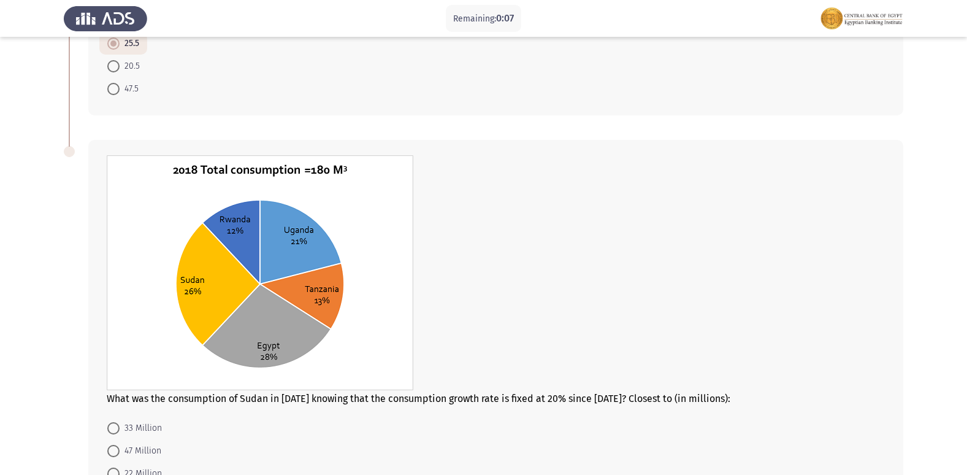
scroll to position [505, 0]
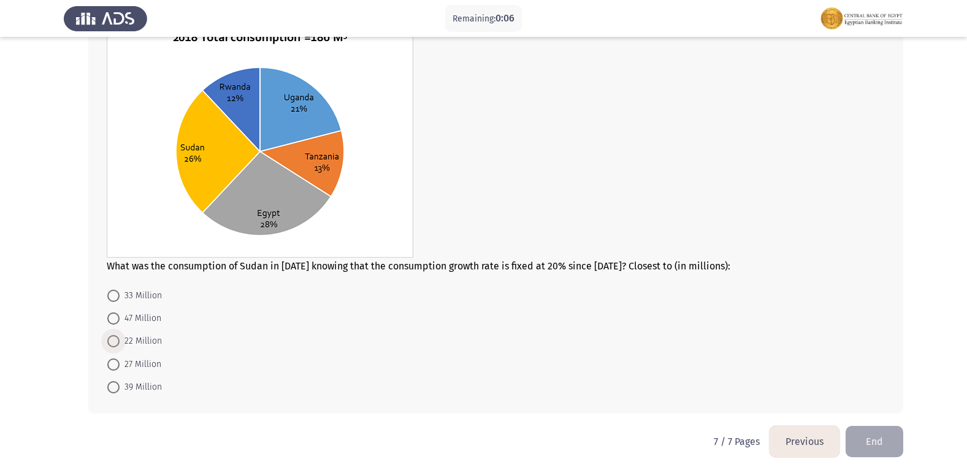
click at [134, 342] on span "22 Million" at bounding box center [141, 341] width 42 height 15
click at [120, 342] on input "22 Million" at bounding box center [113, 341] width 12 height 12
radio input "true"
click at [865, 449] on button "End" at bounding box center [875, 441] width 58 height 31
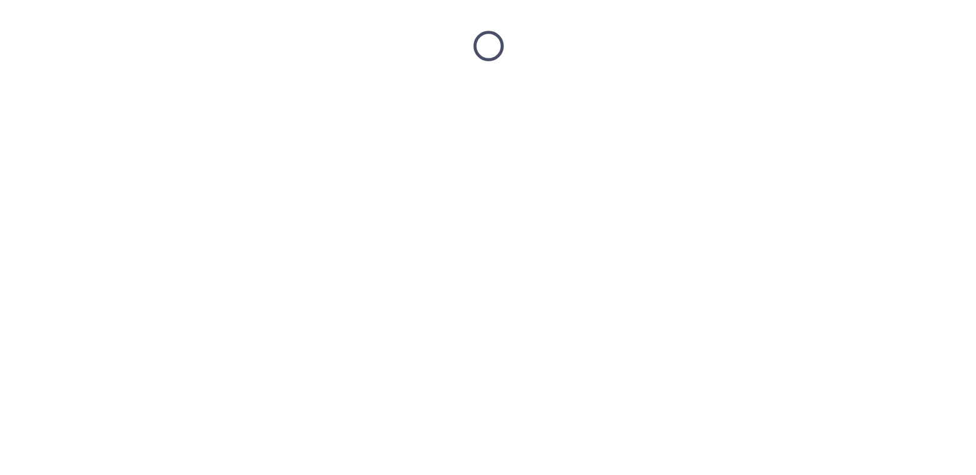
scroll to position [0, 0]
